Goal: Task Accomplishment & Management: Use online tool/utility

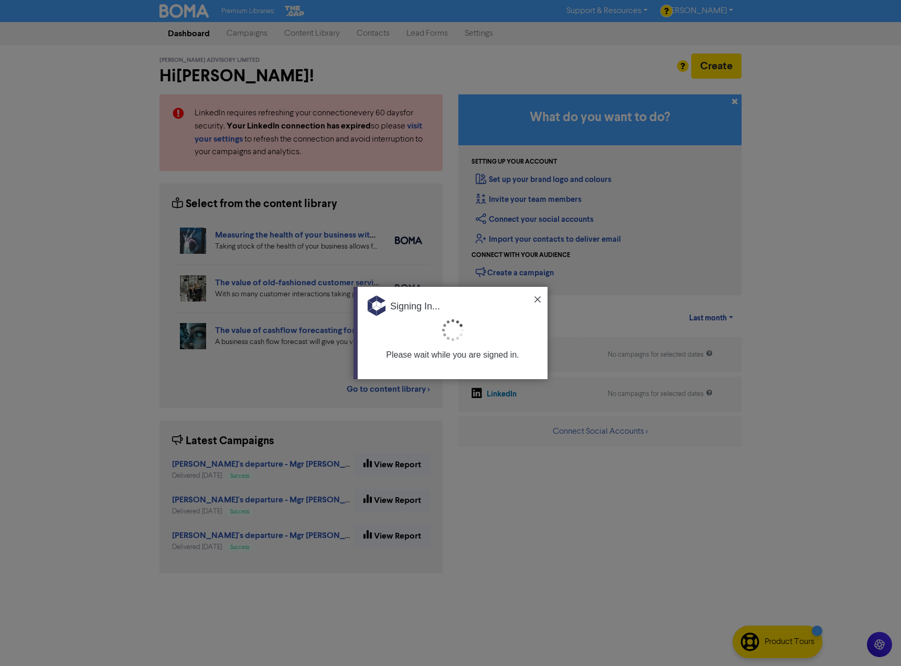
drag, startPoint x: 539, startPoint y: 296, endPoint x: 499, endPoint y: 291, distance: 39.7
click at [539, 296] on img at bounding box center [537, 299] width 6 height 6
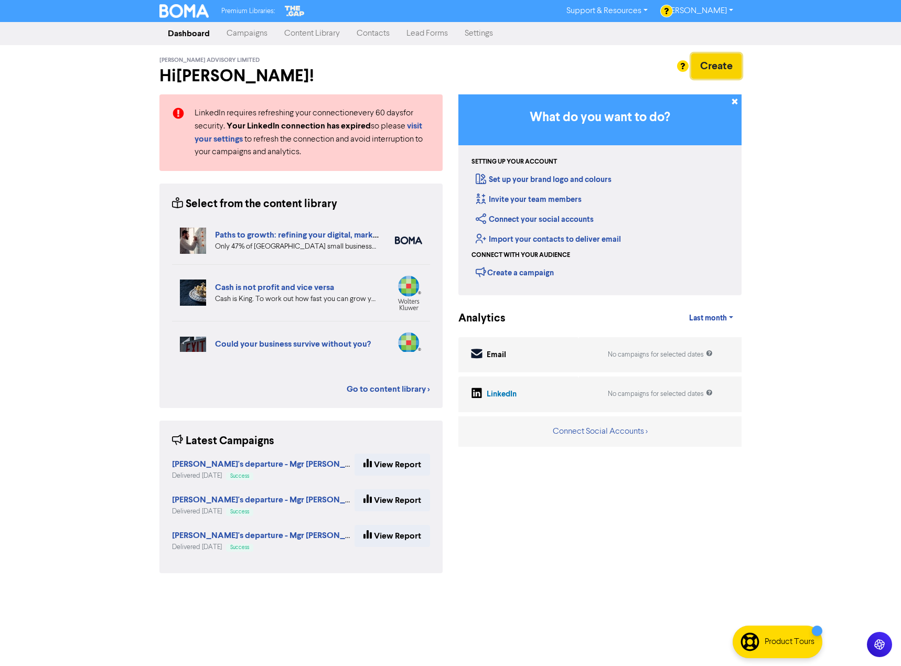
click at [719, 63] on button "Create" at bounding box center [716, 65] width 50 height 25
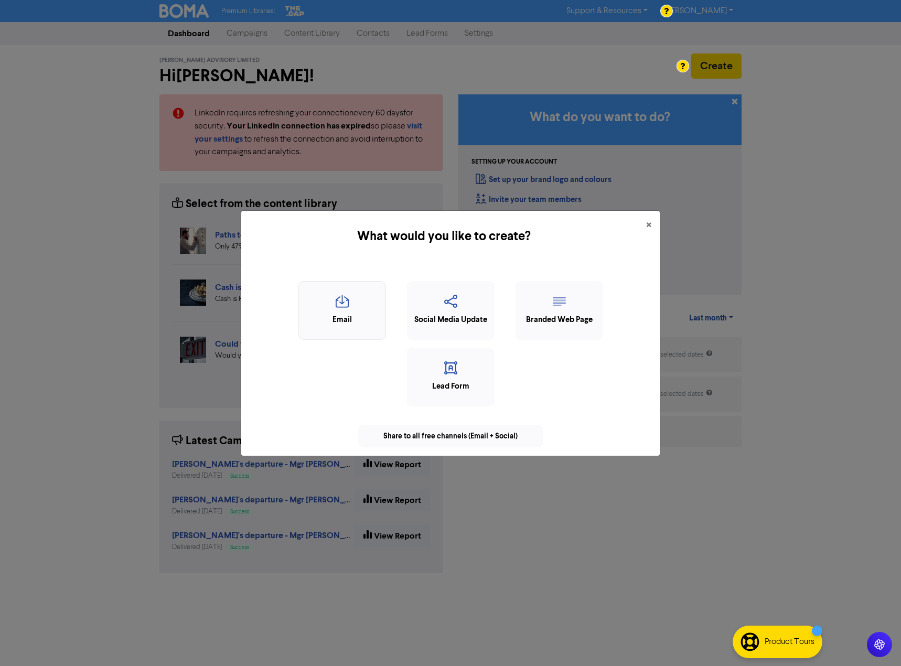
click at [346, 314] on div "Email" at bounding box center [342, 320] width 76 height 12
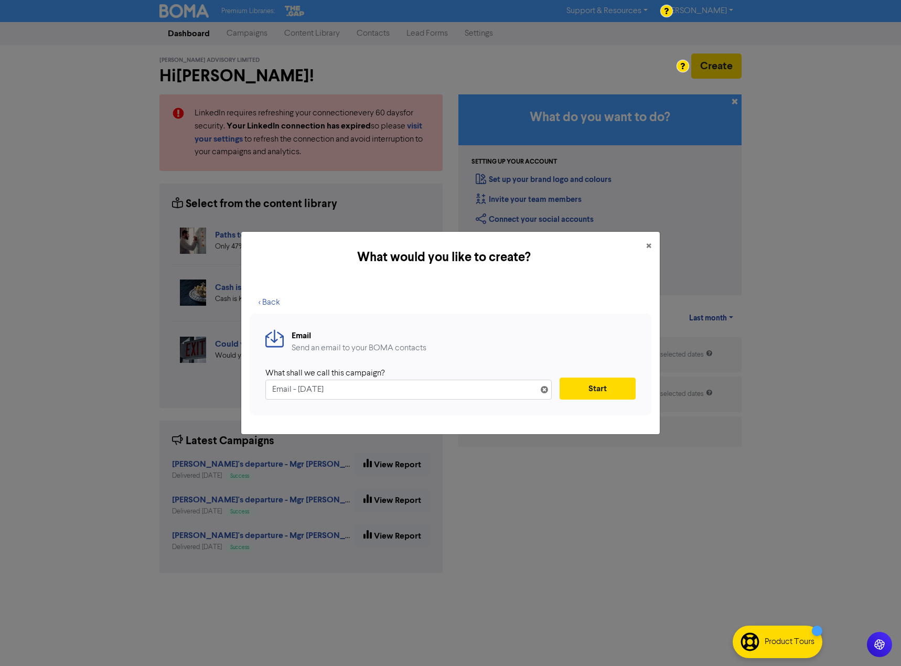
drag, startPoint x: 380, startPoint y: 388, endPoint x: 100, endPoint y: 371, distance: 280.5
click at [100, 371] on div "What would you like to create? × < Back Email Send an email to your BOMA contac…" at bounding box center [450, 333] width 901 height 666
type input "Update on Xero Plans & Pricing"
click at [589, 404] on div "Email Send an email to your BOMA contacts What shall we call this campaign? Upd…" at bounding box center [451, 365] width 402 height 102
click at [597, 378] on button "Start" at bounding box center [598, 389] width 76 height 22
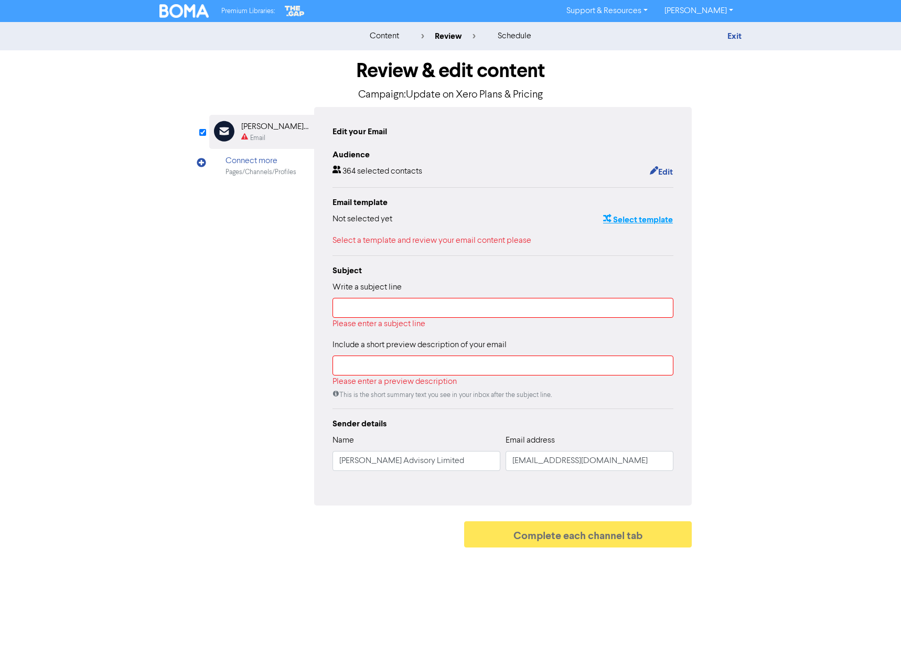
click at [632, 220] on button "Select template" at bounding box center [638, 220] width 71 height 14
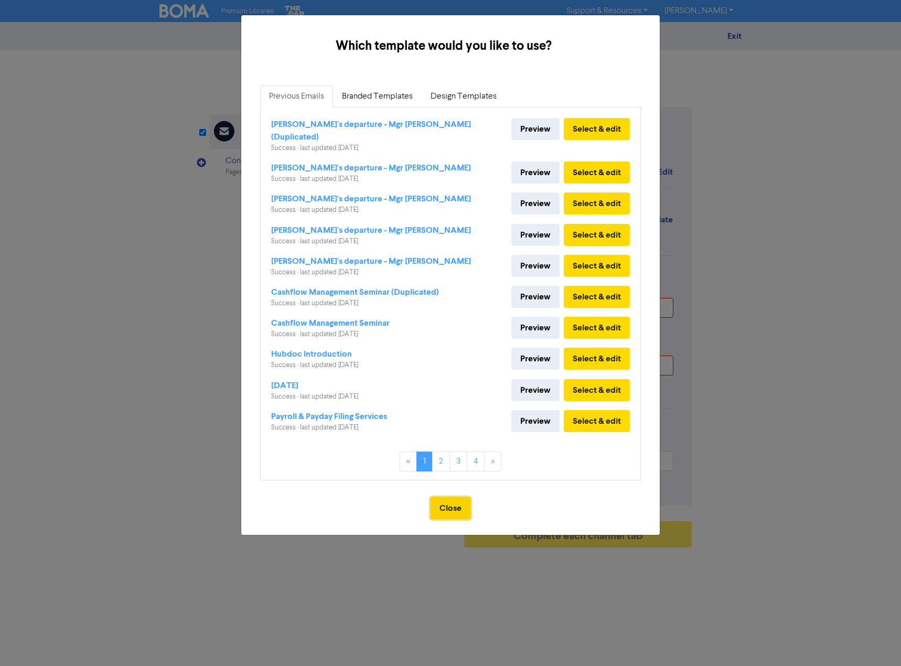
click at [451, 498] on button "Close" at bounding box center [451, 508] width 40 height 22
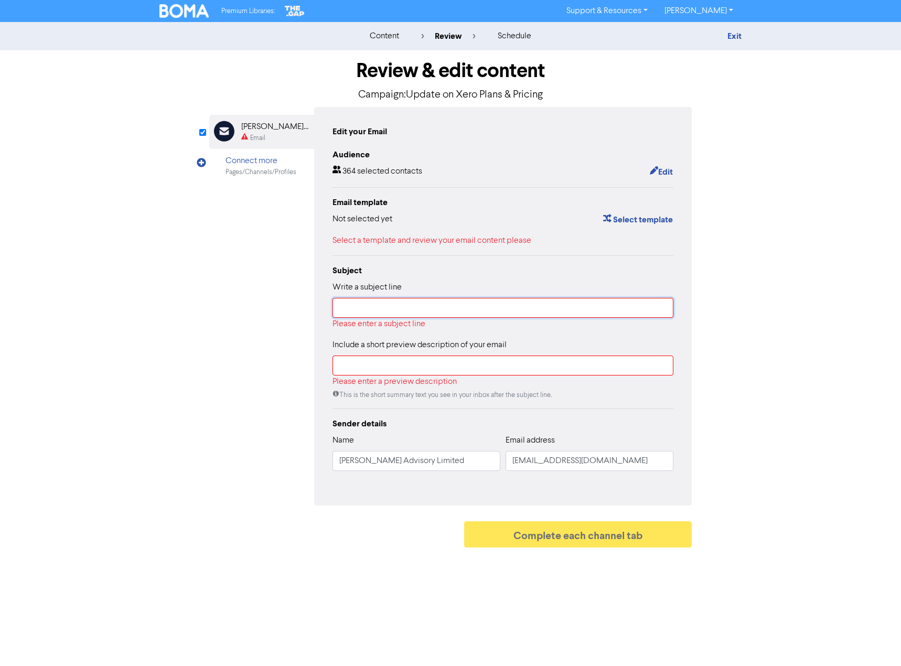
drag, startPoint x: 359, startPoint y: 313, endPoint x: 339, endPoint y: 212, distance: 103.3
click at [359, 313] on input "text" at bounding box center [502, 308] width 341 height 20
paste input "Xero Pricing and Plan Updates Effective [DATE]"
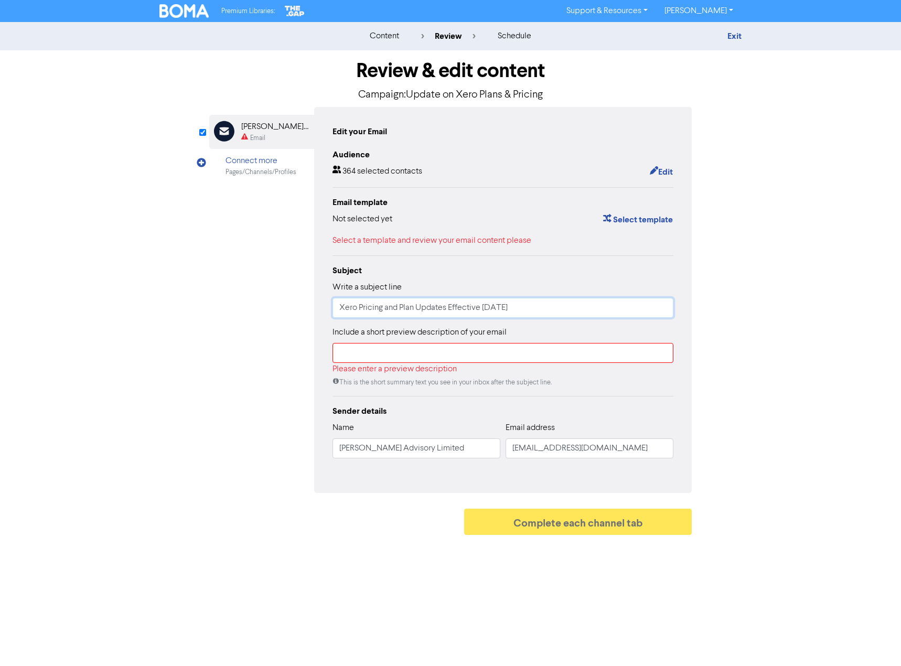
drag, startPoint x: 339, startPoint y: 309, endPoint x: 569, endPoint y: 303, distance: 230.3
click at [569, 303] on input "Xero Pricing and Plan Updates Effective [DATE]" at bounding box center [502, 308] width 341 height 20
click at [569, 304] on input "Xero Pricing and Plan Updates Effective [DATE]" at bounding box center [502, 308] width 341 height 20
click at [567, 309] on input "Xero Pricing and Plan Updates Effective [DATE]" at bounding box center [502, 308] width 341 height 20
type input "Xero Pricing and Plan Updates Effective [DATE]"
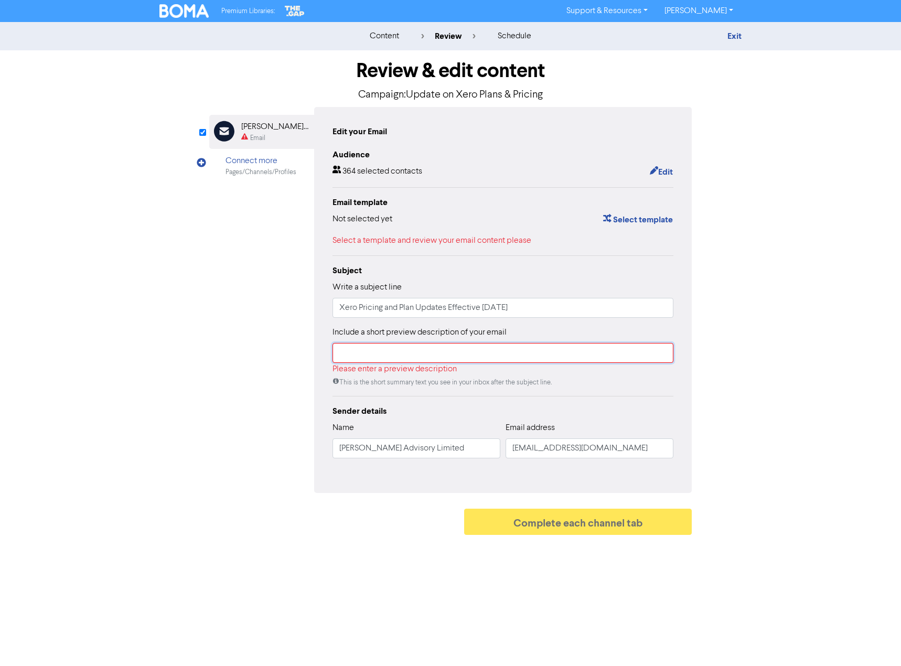
click at [387, 353] on input "text" at bounding box center [502, 353] width 341 height 20
paste input "Xero has updated its plans and pricing, including discontinuing the GST Cashboo…"
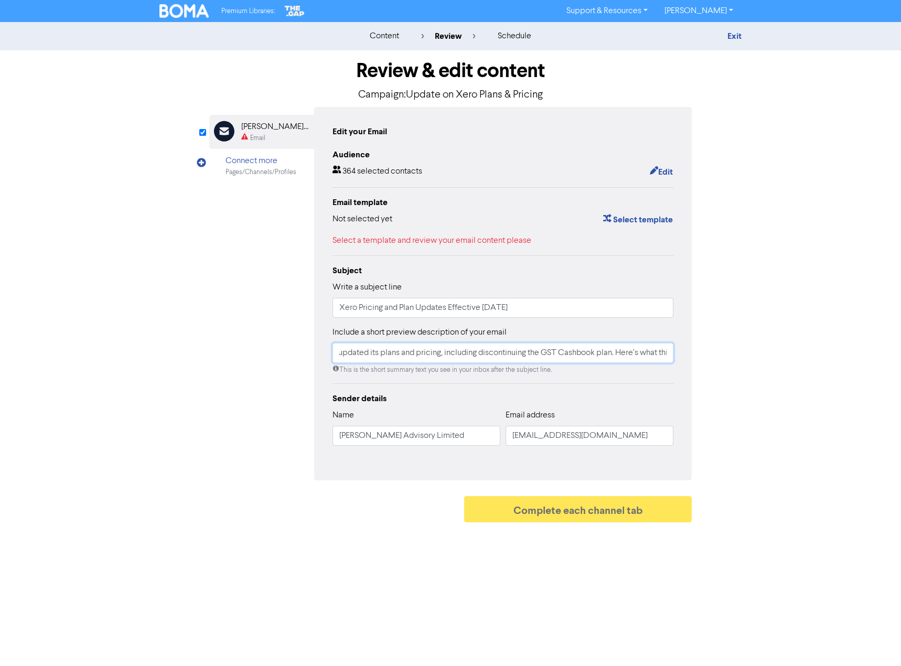
scroll to position [0, 130]
drag, startPoint x: 356, startPoint y: 353, endPoint x: 677, endPoint y: 353, distance: 321.5
click at [677, 353] on div "Edit your Email Audience 364 selected contacts Edit Email template Not selected…" at bounding box center [503, 293] width 378 height 373
click at [664, 357] on input "Xero has updated its plans and pricing, including discontinuing the GST Cashboo…" at bounding box center [502, 353] width 341 height 20
drag, startPoint x: 630, startPoint y: 353, endPoint x: 711, endPoint y: 353, distance: 80.2
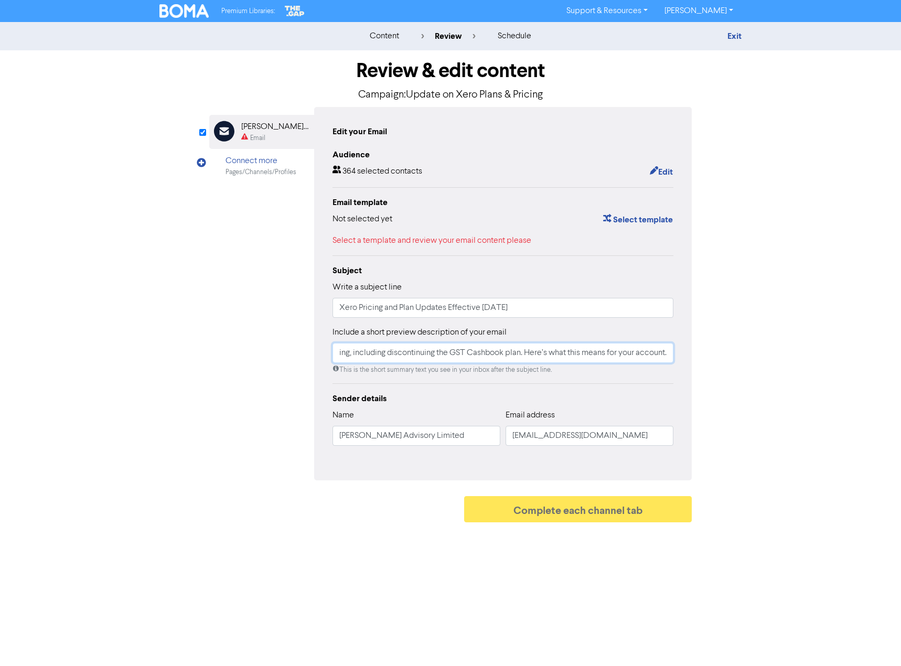
click at [711, 353] on div "Review & edit content Campaign: Update on Xero Plans & Pricing Email Created wi…" at bounding box center [451, 288] width 598 height 477
type input "Xero has updated its plans and pricing, including discontinuing the GST Cashboo…"
click at [627, 385] on div "Audience 364 selected contacts Edit Email template Not selected yet Select temp…" at bounding box center [502, 301] width 341 height 306
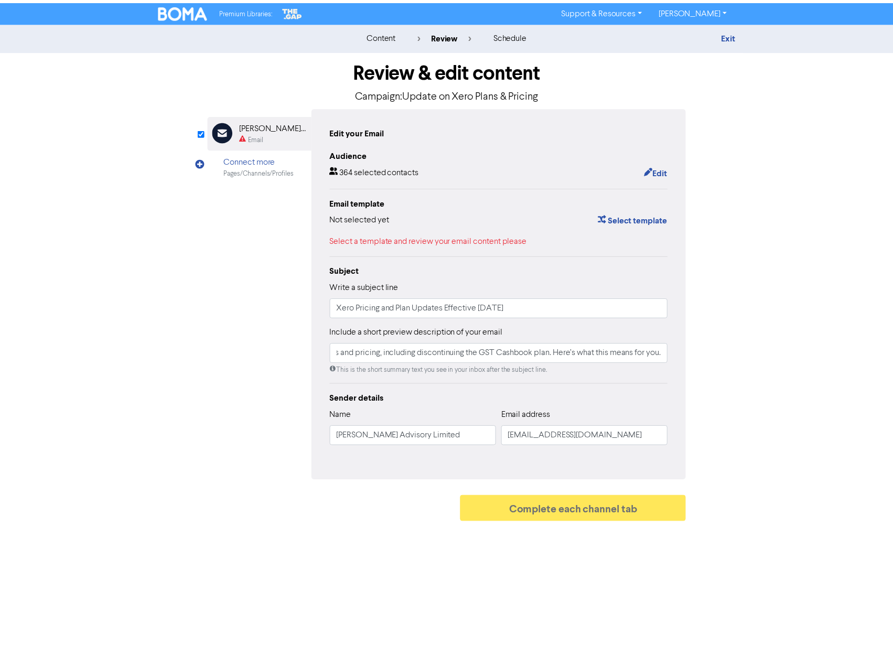
scroll to position [0, 0]
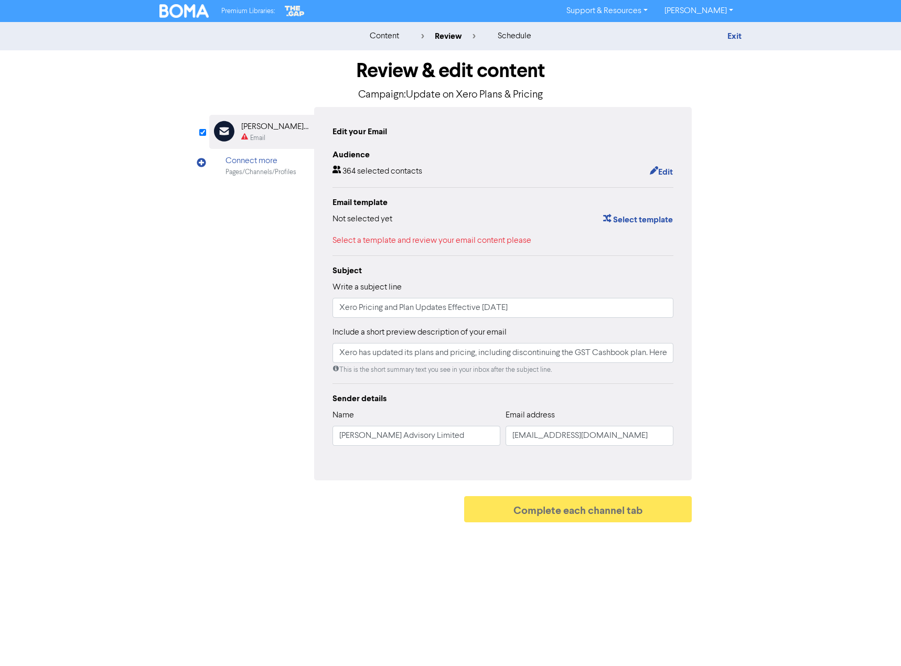
click at [475, 410] on div "Sender details Name [PERSON_NAME] Advisory Limited Email address [EMAIL_ADDRESS…" at bounding box center [502, 423] width 341 height 62
click at [625, 219] on button "Select template" at bounding box center [638, 220] width 71 height 14
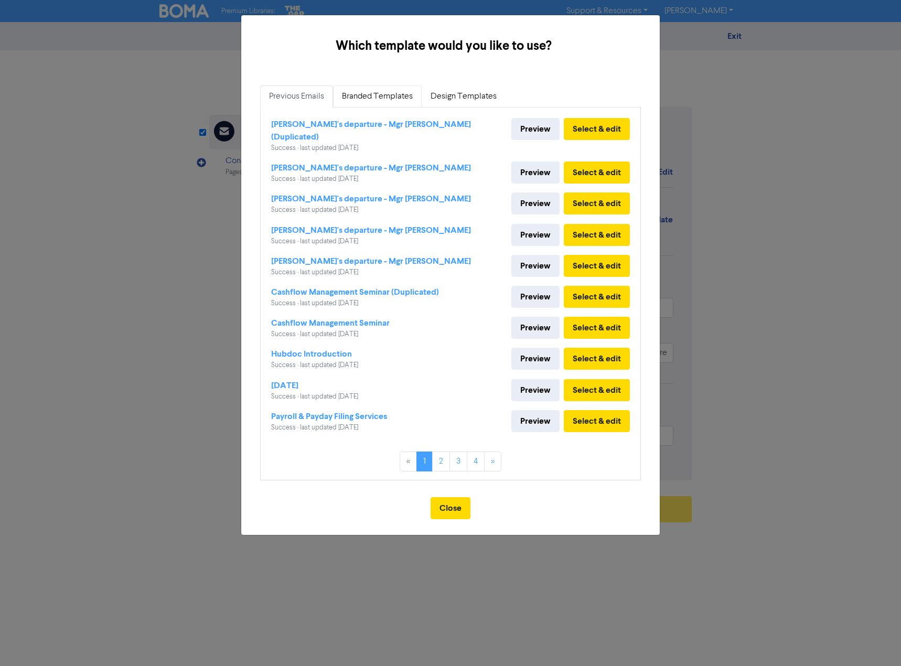
click at [373, 94] on link "Branded Templates" at bounding box center [377, 96] width 89 height 22
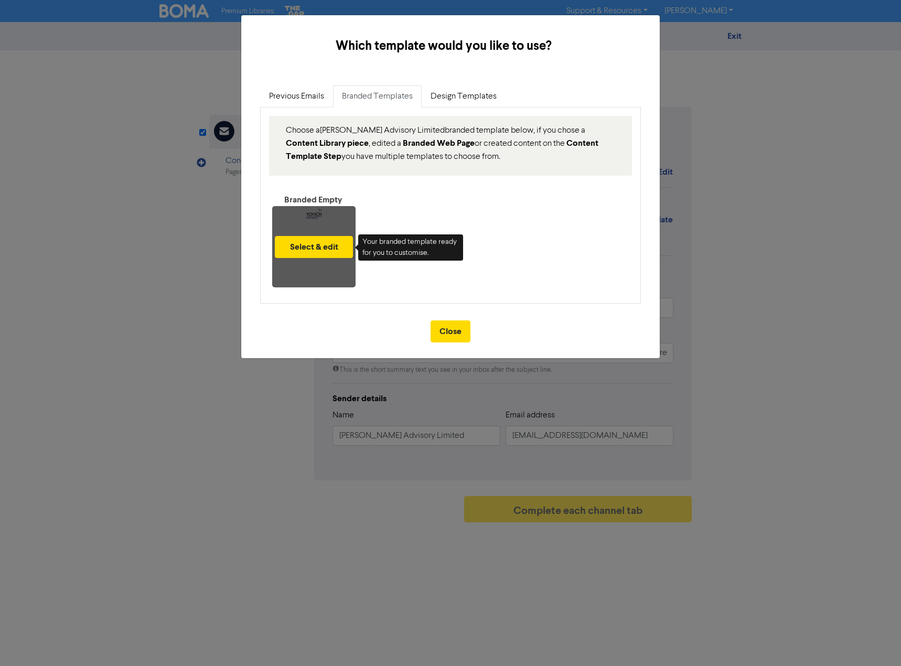
click at [305, 216] on div "Select & edit" at bounding box center [313, 246] width 83 height 81
click at [309, 245] on button "Select & edit" at bounding box center [314, 247] width 78 height 22
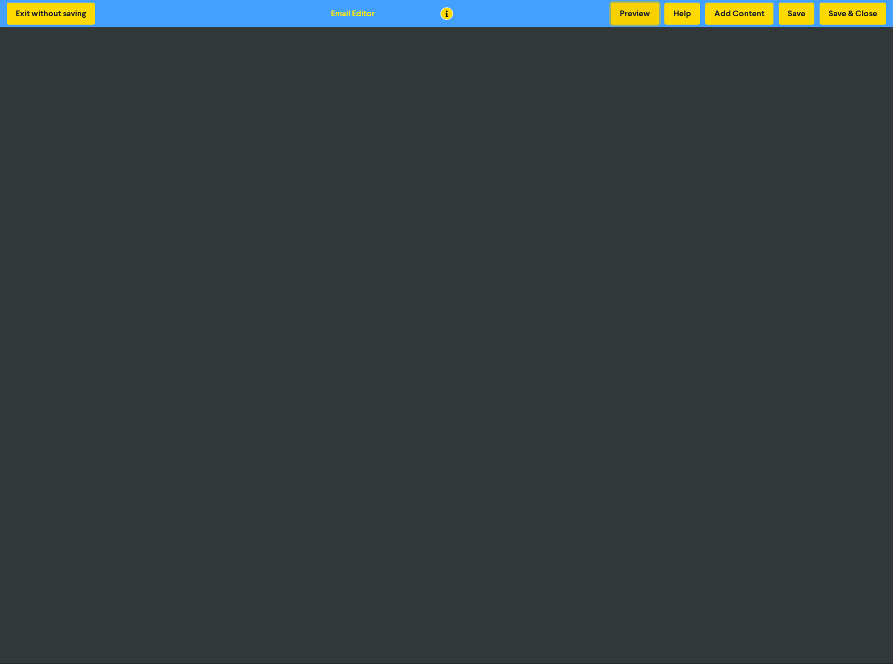
click at [635, 9] on button "Preview" at bounding box center [635, 14] width 48 height 22
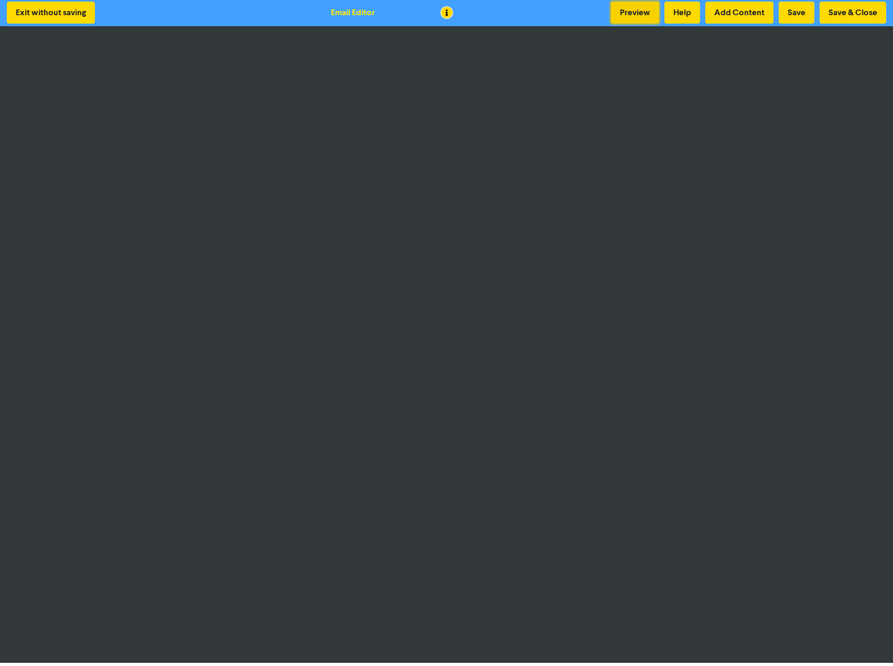
click at [642, 14] on button "Preview" at bounding box center [635, 13] width 48 height 22
click at [837, 10] on button "Save & Close" at bounding box center [853, 13] width 67 height 22
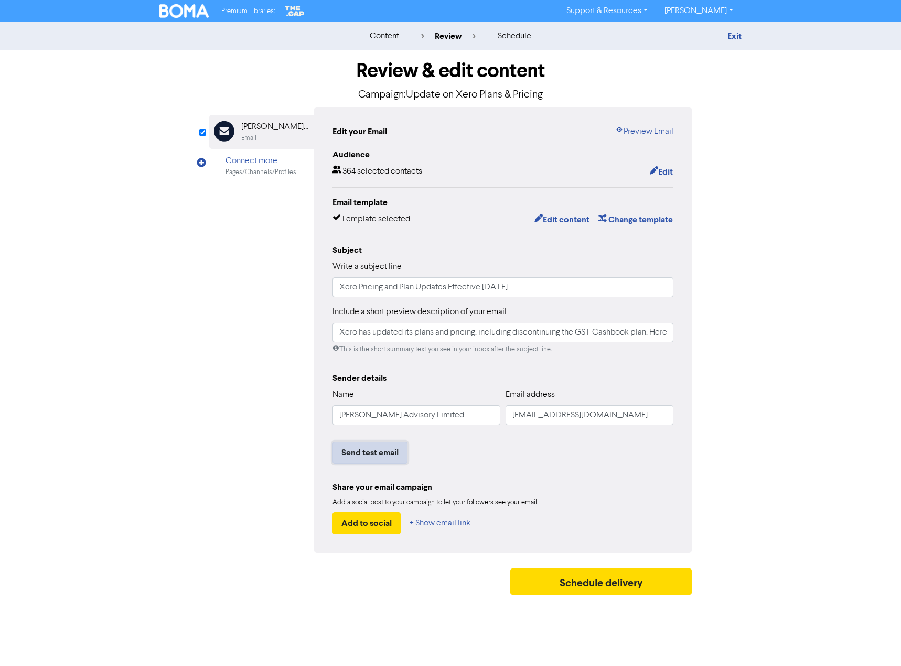
click at [379, 456] on button "Send test email" at bounding box center [369, 453] width 75 height 22
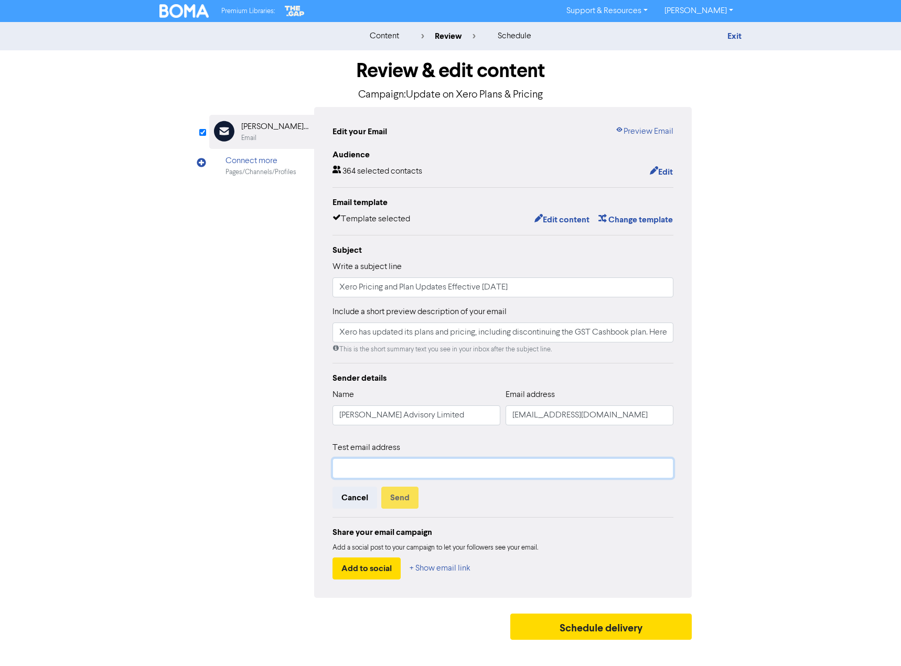
click at [389, 472] on input "text" at bounding box center [502, 468] width 341 height 20
type input "[PERSON_NAME][EMAIL_ADDRESS][DOMAIN_NAME]"
click at [404, 501] on button "Send" at bounding box center [399, 498] width 37 height 22
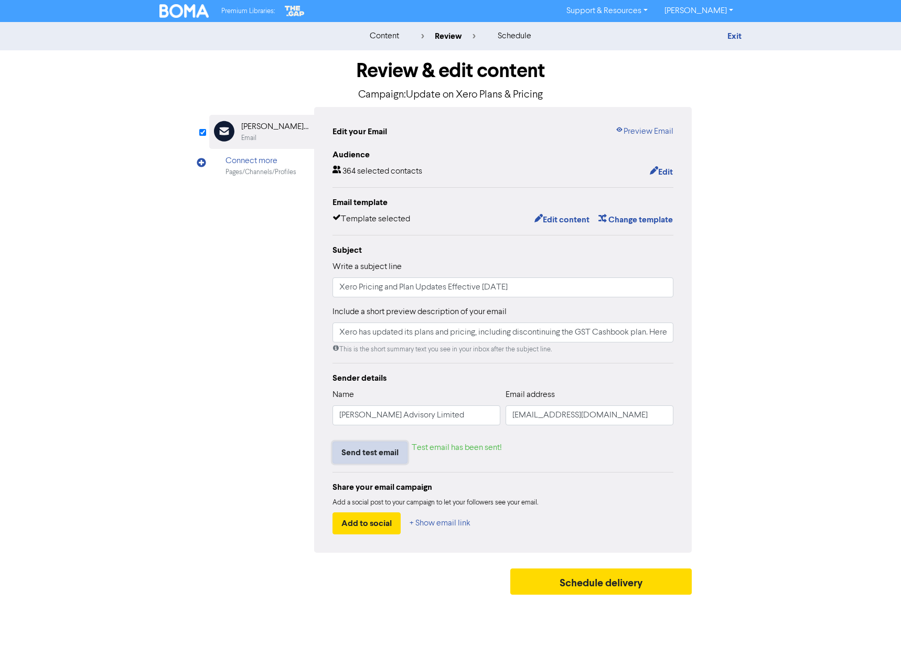
click at [389, 454] on button "Send test email" at bounding box center [369, 453] width 75 height 22
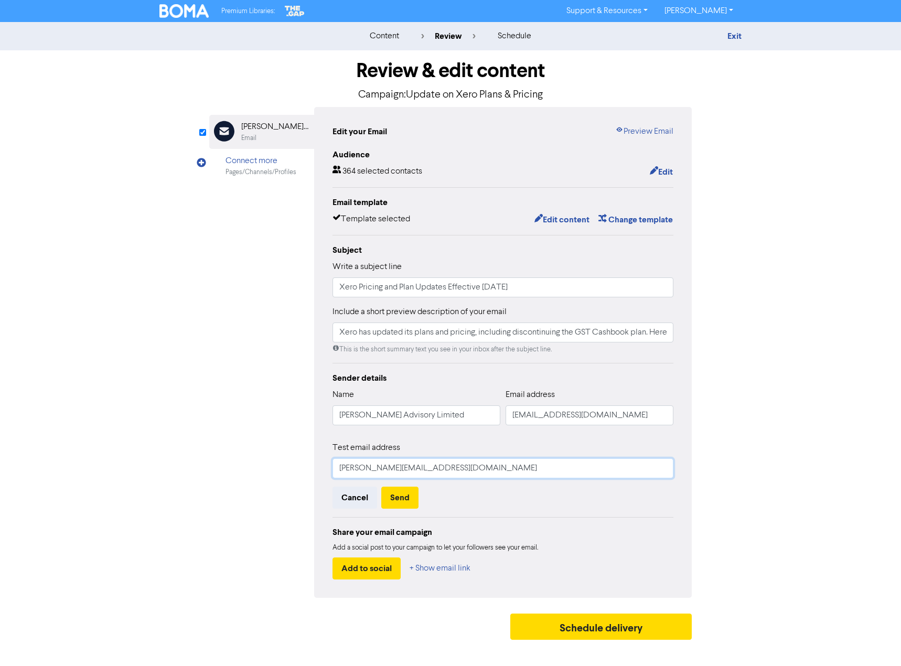
click at [388, 463] on input "[PERSON_NAME][EMAIL_ADDRESS][DOMAIN_NAME]" at bounding box center [502, 468] width 341 height 20
click at [352, 467] on input "[PERSON_NAME][EMAIL_ADDRESS][DOMAIN_NAME]" at bounding box center [502, 468] width 341 height 20
type input "[EMAIL_ADDRESS][DOMAIN_NAME]"
click at [397, 495] on button "Send" at bounding box center [399, 498] width 37 height 22
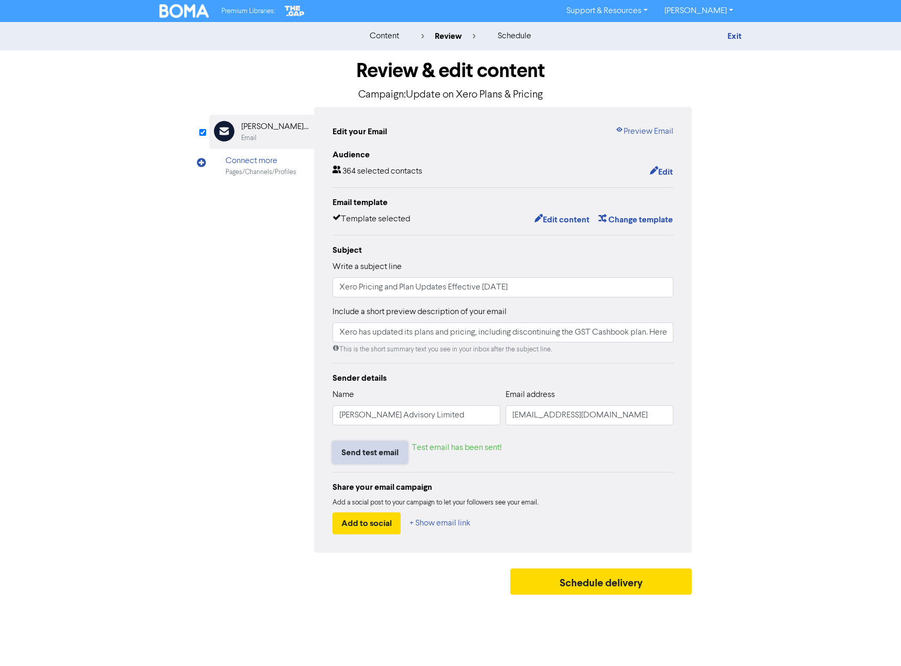
click at [370, 456] on button "Send test email" at bounding box center [369, 453] width 75 height 22
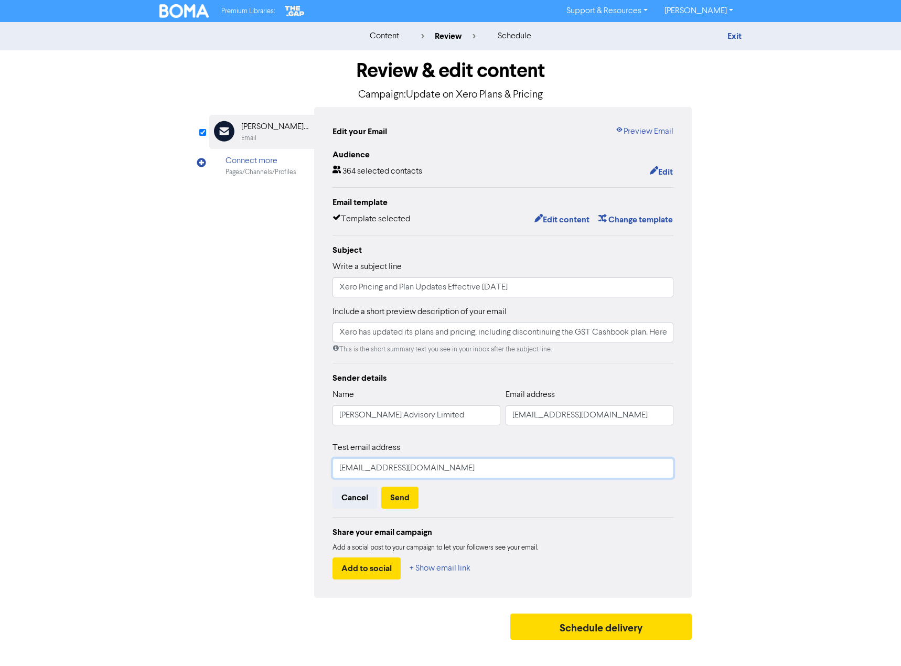
click at [350, 469] on input "[EMAIL_ADDRESS][DOMAIN_NAME]" at bounding box center [502, 468] width 341 height 20
type input "[PERSON_NAME][EMAIL_ADDRESS][DOMAIN_NAME]"
click at [410, 498] on button "Send" at bounding box center [399, 498] width 37 height 22
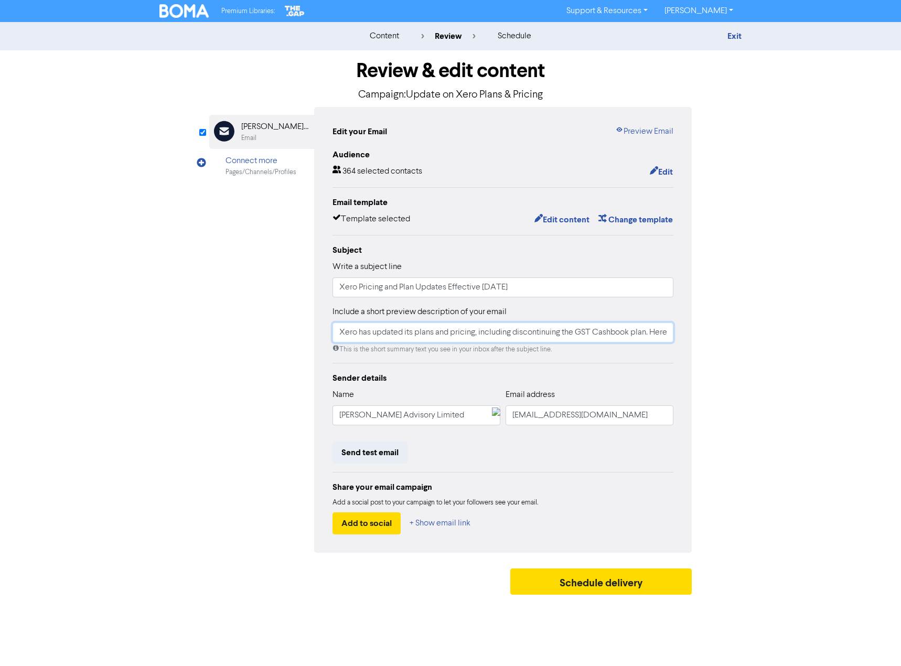
type input "[PERSON_NAME][EMAIL_ADDRESS][DOMAIN_NAME]"
